Goal: Feedback & Contribution: Submit feedback/report problem

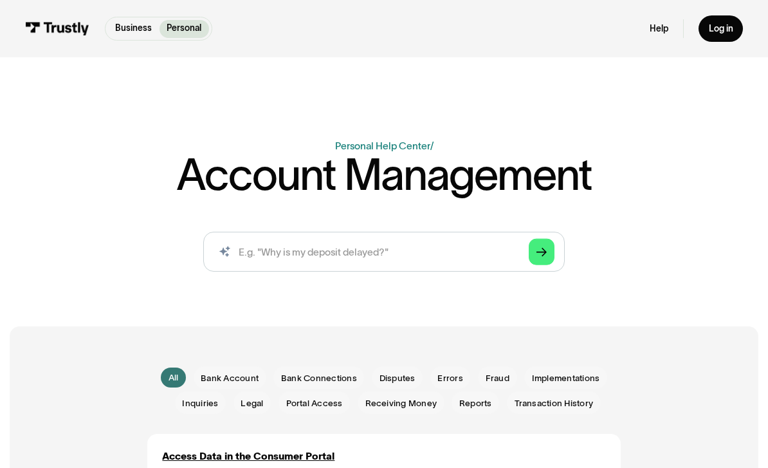
scroll to position [5, 0]
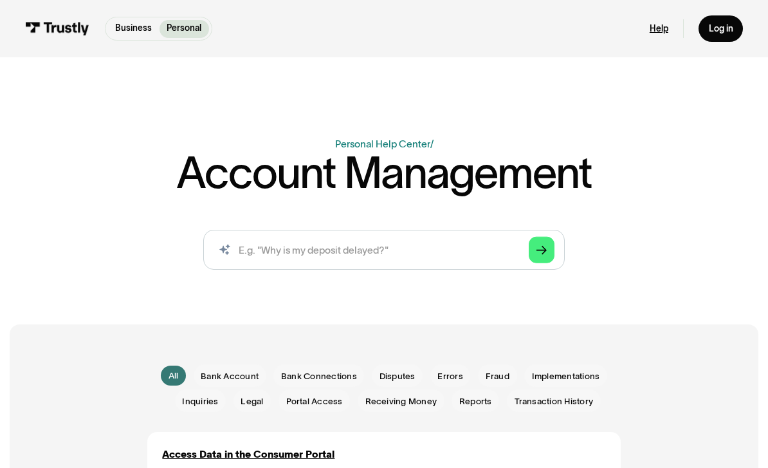
click at [655, 25] on link "Help" at bounding box center [659, 29] width 19 height 12
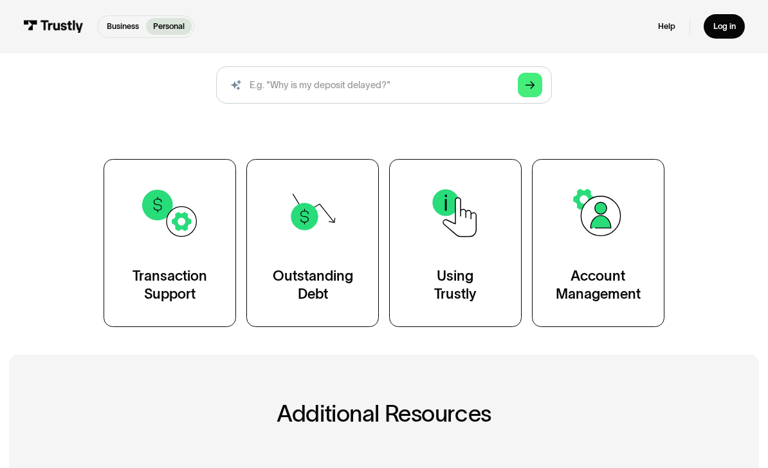
scroll to position [120, 0]
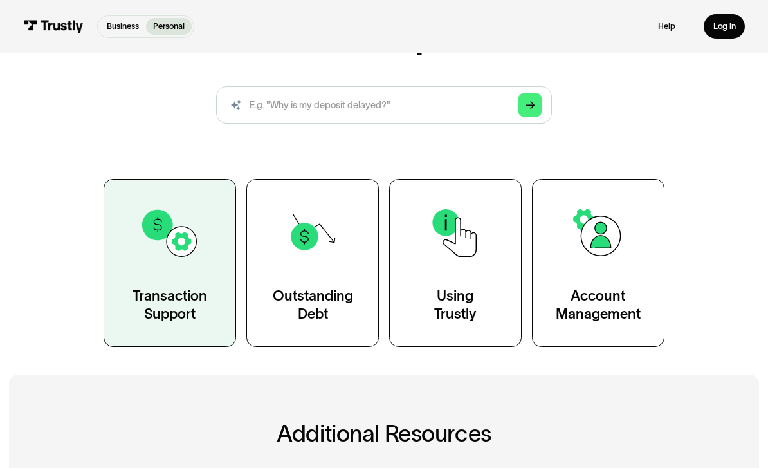
click at [156, 257] on img at bounding box center [170, 233] width 60 height 60
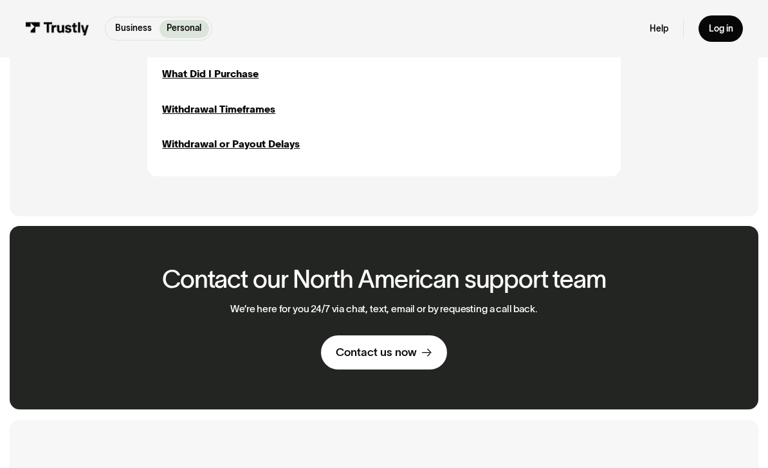
scroll to position [1598, 0]
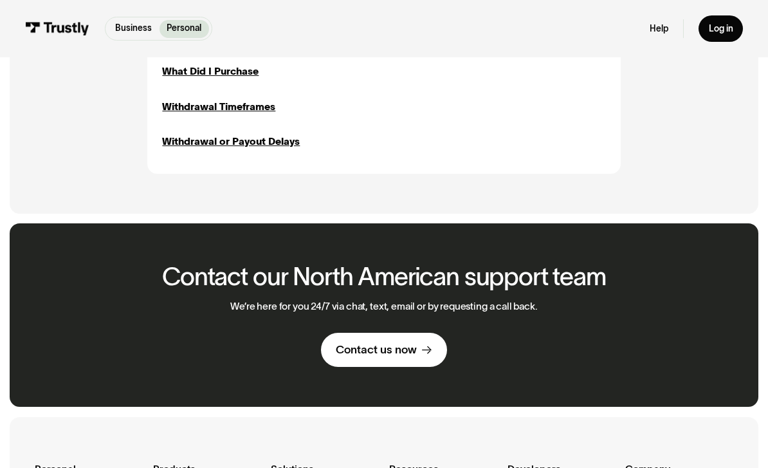
click at [359, 352] on link "Contact us now" at bounding box center [384, 350] width 126 height 35
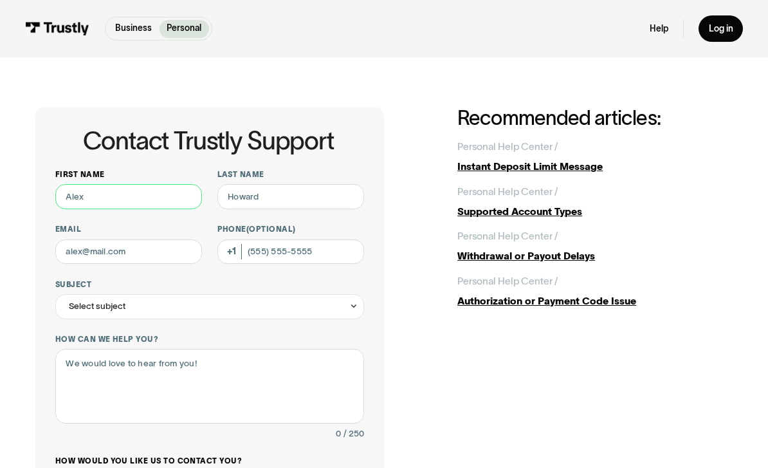
click at [96, 196] on input "First name" at bounding box center [128, 196] width 147 height 25
type input "Manuel"
type input "o"
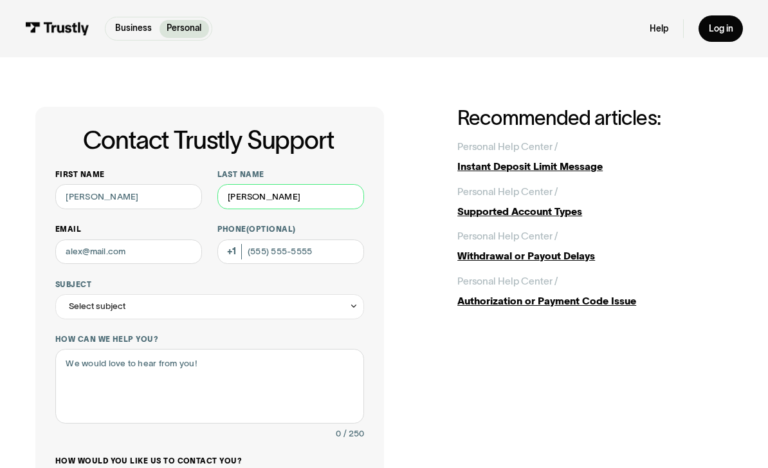
type input "Oregel"
click at [113, 246] on input "Email" at bounding box center [128, 251] width 147 height 25
type input "mdoregel01@yahoo.com"
click at [331, 257] on input "Phone (Optional)" at bounding box center [290, 251] width 147 height 25
type input "(913) 948-4989"
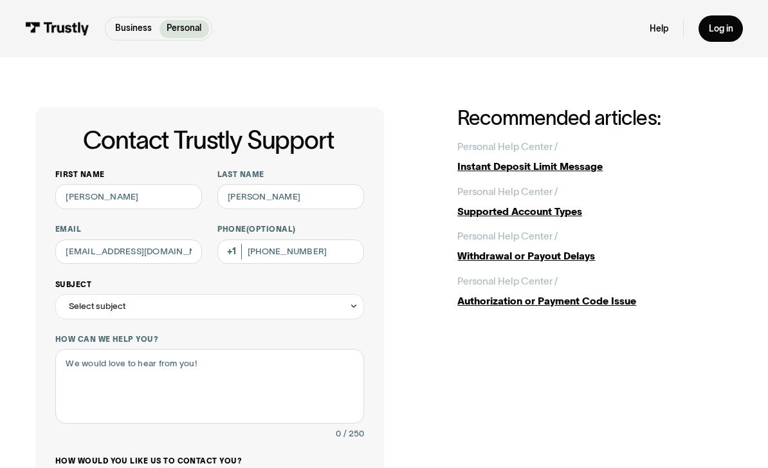
click at [100, 307] on div "Select subject" at bounding box center [97, 305] width 57 height 15
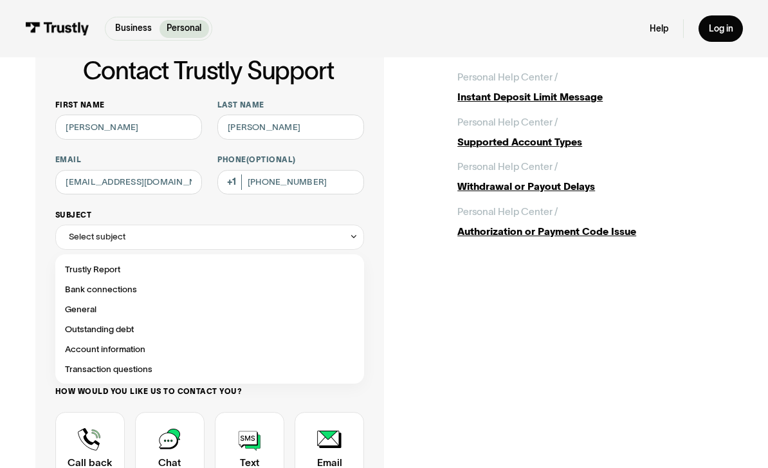
scroll to position [69, 0]
click at [299, 281] on div "Contact Trustly Support" at bounding box center [209, 289] width 299 height 20
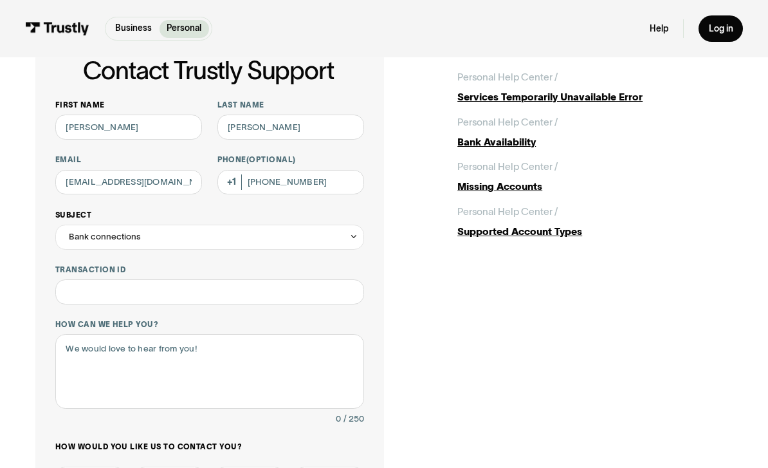
click at [354, 237] on icon "Contact Trustly Support" at bounding box center [353, 237] width 9 height 10
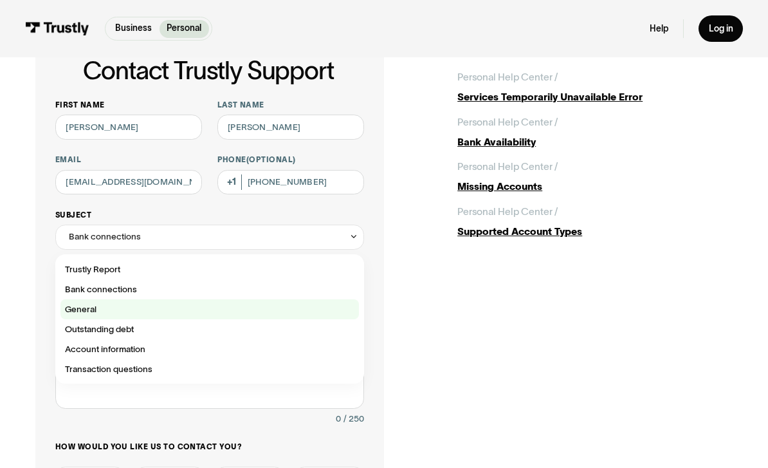
click at [279, 308] on div "Contact Trustly Support" at bounding box center [209, 309] width 299 height 20
type input "*******"
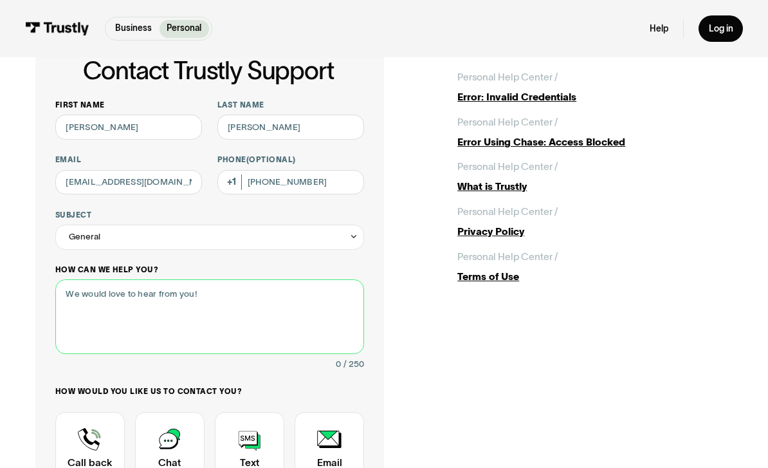
click at [283, 323] on textarea "How can we help you?" at bounding box center [209, 316] width 309 height 75
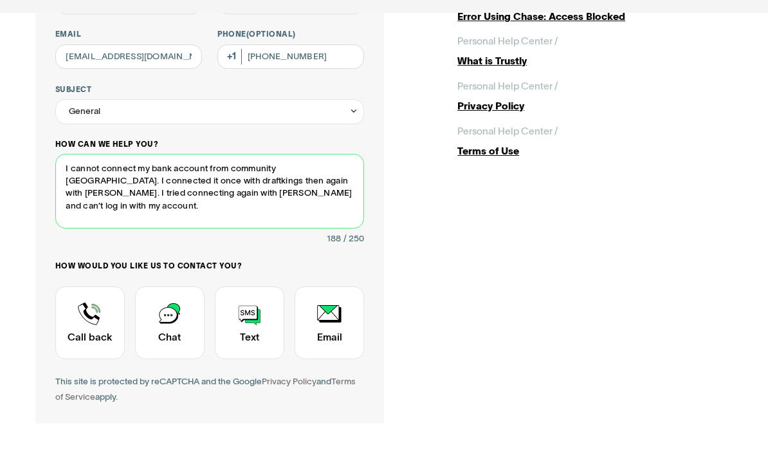
scroll to position [155, 0]
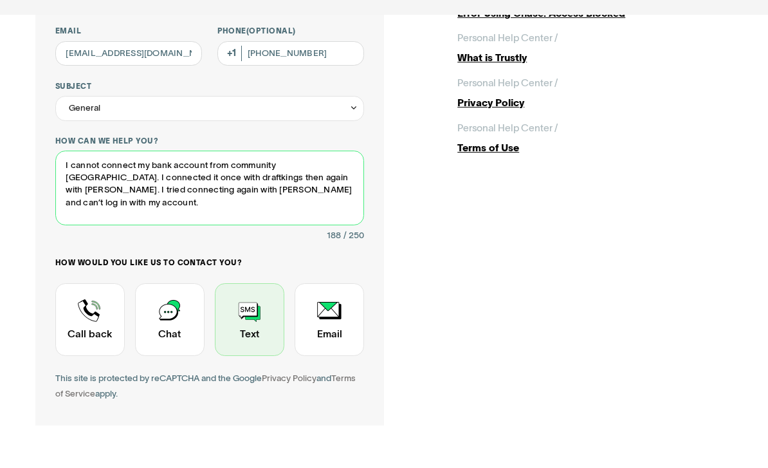
type textarea "I cannot connect my bank account from community America. I connected it once wi…"
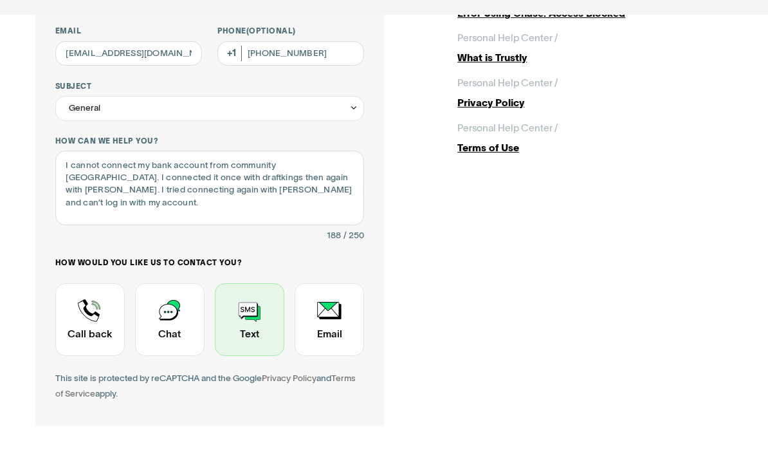
click at [255, 326] on div "Contact Trustly Support" at bounding box center [249, 362] width 69 height 73
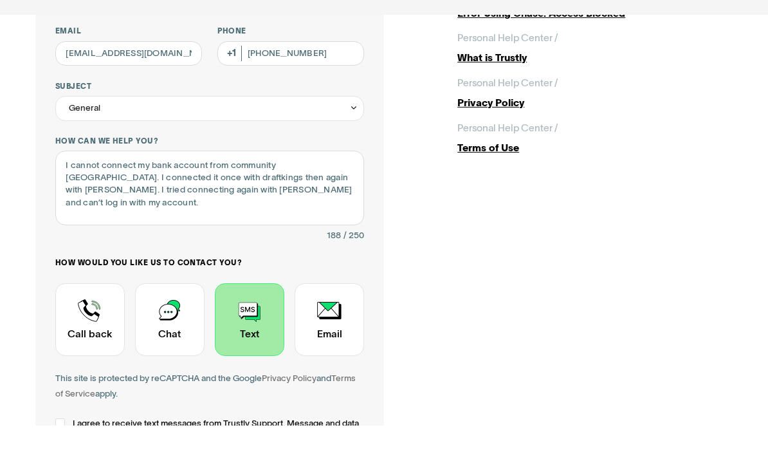
scroll to position [198, 0]
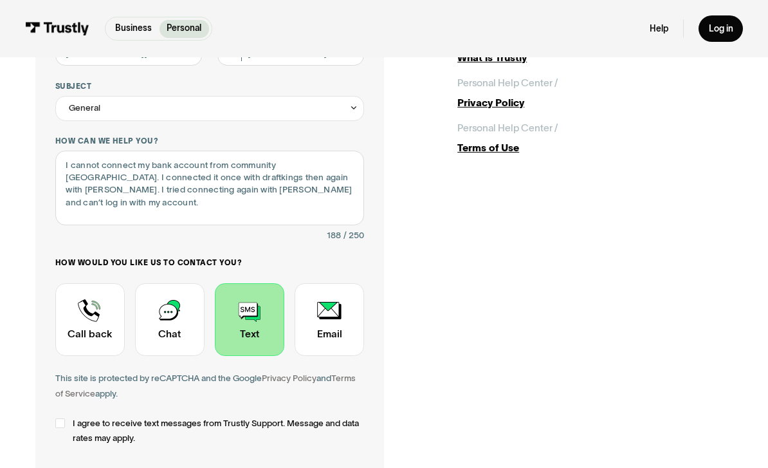
click at [73, 418] on span "I agree to receive text messages from Trustly Support. Message and data rates m…" at bounding box center [218, 430] width 291 height 30
type input "+19139484989"
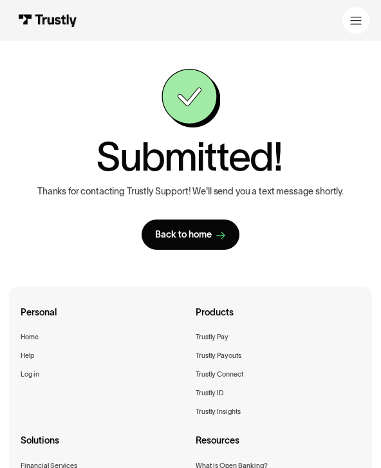
click at [57, 17] on img at bounding box center [48, 20] width 60 height 13
